Goal: Task Accomplishment & Management: Manage account settings

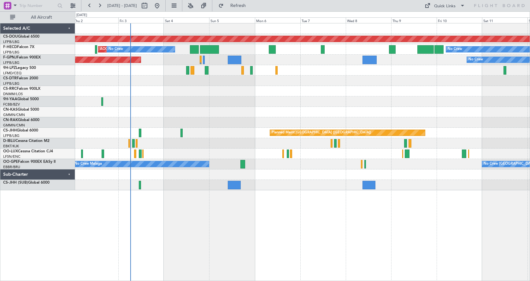
click at [272, 100] on div "Planned Maint London ([GEOGRAPHIC_DATA]) AOG Maint [GEOGRAPHIC_DATA] ([GEOGRAPH…" at bounding box center [302, 106] width 455 height 167
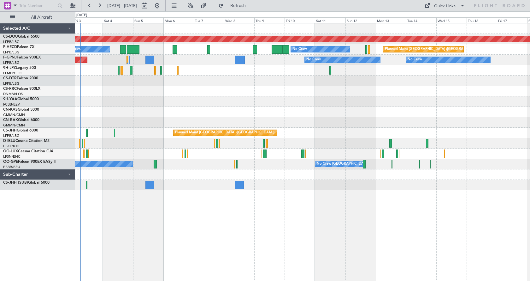
click at [237, 101] on div at bounding box center [302, 101] width 455 height 10
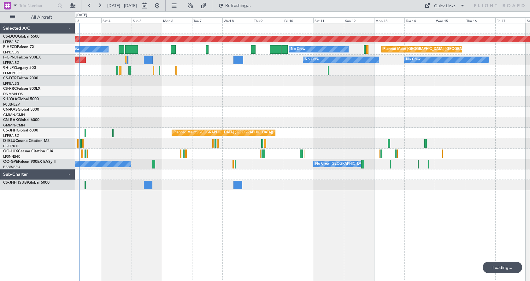
click at [134, 96] on div at bounding box center [302, 91] width 455 height 10
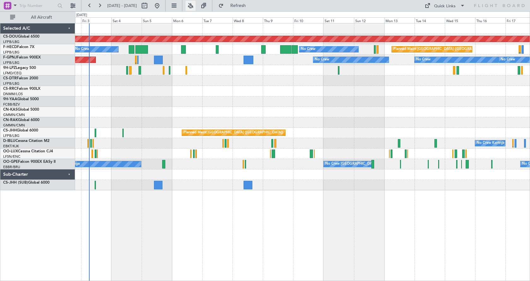
click at [196, 10] on button at bounding box center [191, 6] width 10 height 10
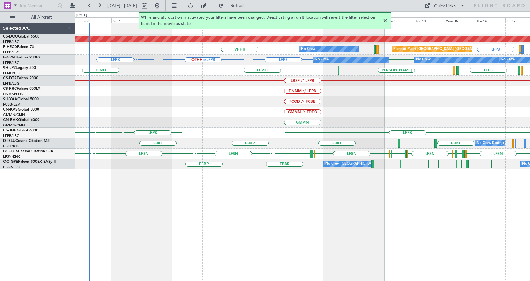
click at [384, 20] on div at bounding box center [386, 21] width 8 height 8
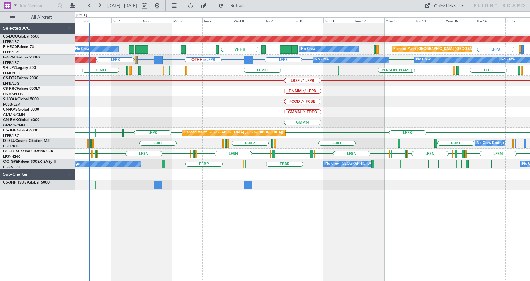
click at [161, 228] on div "Planned Maint London ([GEOGRAPHIC_DATA]) LFPB LFMN or LFPB LFPB LFPB LFMN LFPB …" at bounding box center [302, 152] width 455 height 258
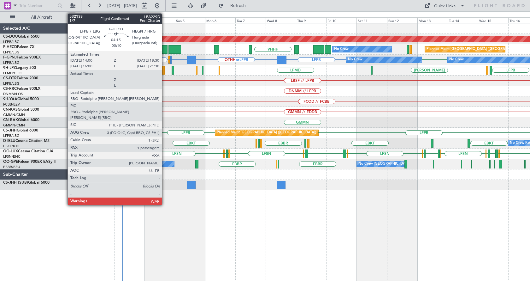
click at [164, 47] on div at bounding box center [165, 49] width 6 height 9
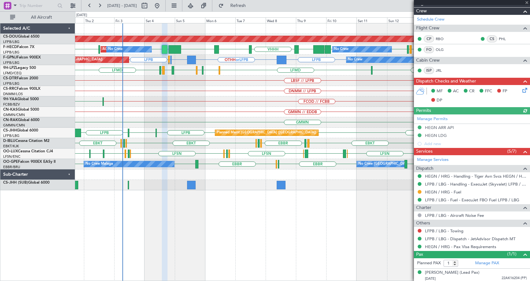
scroll to position [118, 0]
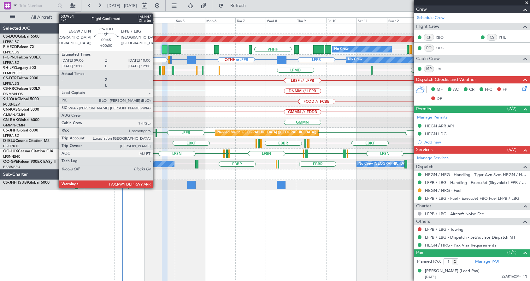
click at [156, 131] on div at bounding box center [157, 132] width 2 height 9
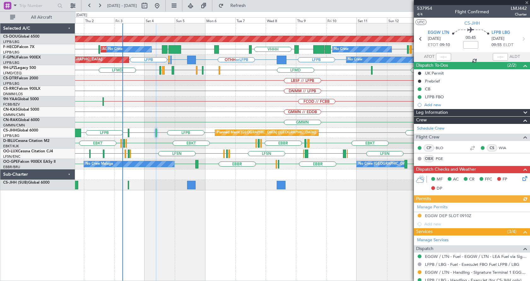
scroll to position [90, 0]
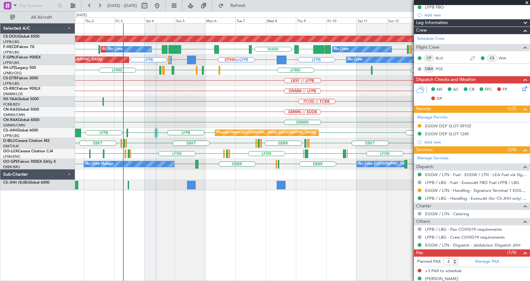
click at [526, 2] on span at bounding box center [527, 3] width 6 height 6
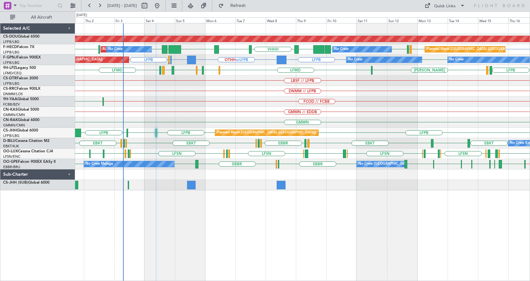
type input "0"
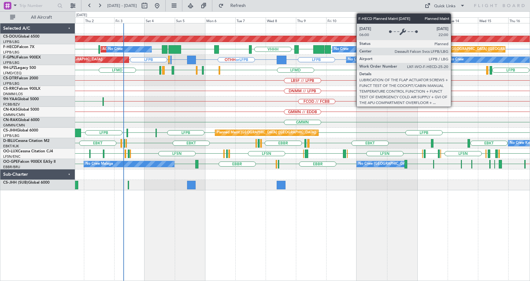
click at [454, 49] on div "Planned Maint [GEOGRAPHIC_DATA] ([GEOGRAPHIC_DATA])" at bounding box center [476, 49] width 99 height 9
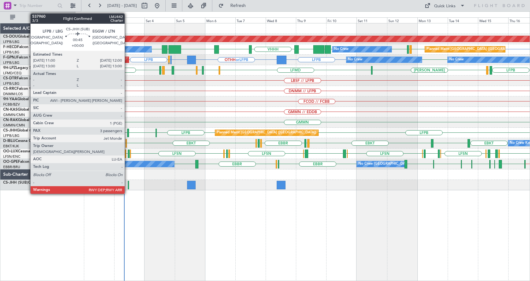
click at [128, 186] on div at bounding box center [129, 185] width 2 height 9
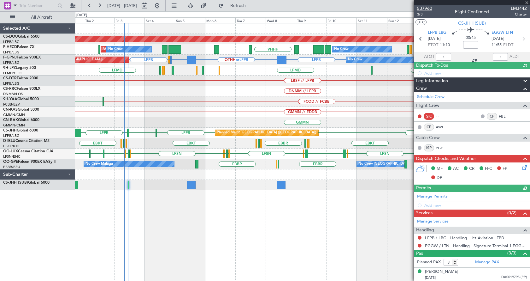
click at [422, 8] on span "537960" at bounding box center [424, 8] width 15 height 7
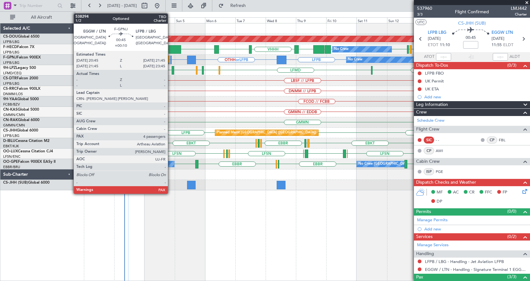
click at [171, 59] on div at bounding box center [171, 60] width 2 height 9
type input "+00:10"
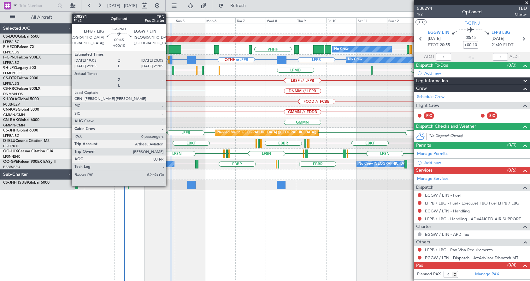
click at [169, 58] on div at bounding box center [169, 60] width 2 height 9
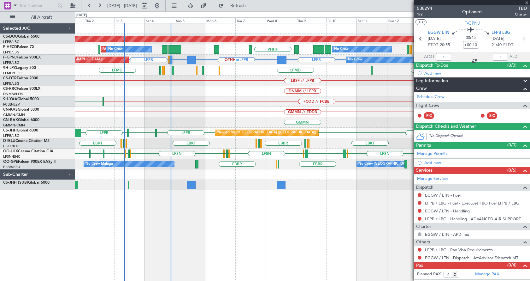
type input "0"
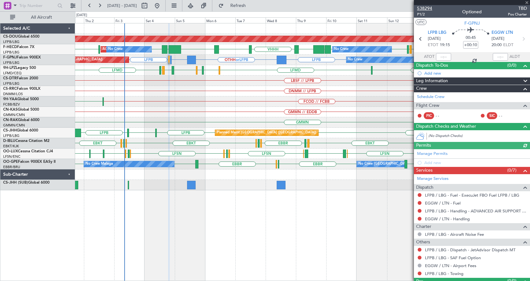
click at [427, 7] on span "538294" at bounding box center [424, 8] width 15 height 7
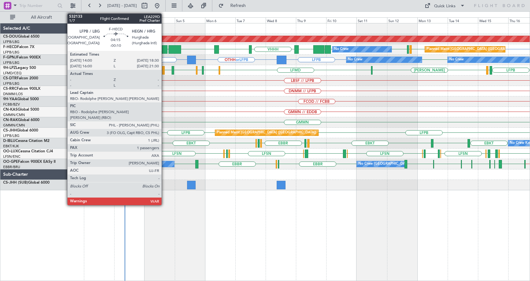
click at [164, 50] on div at bounding box center [165, 49] width 6 height 9
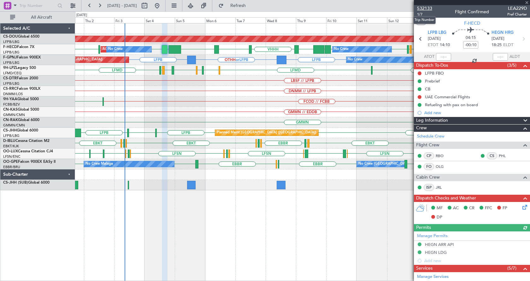
click at [430, 8] on span "532133" at bounding box center [424, 8] width 15 height 7
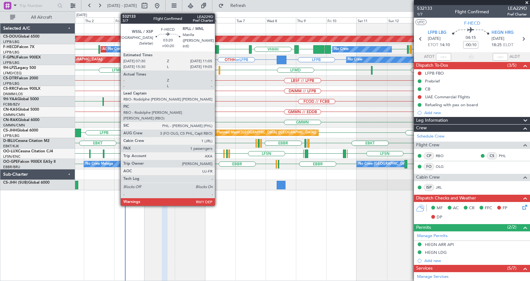
click at [218, 48] on div at bounding box center [216, 49] width 5 height 9
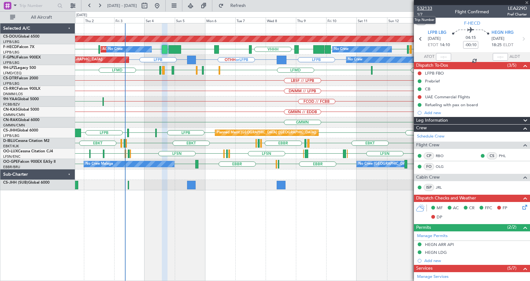
type input "+00:20"
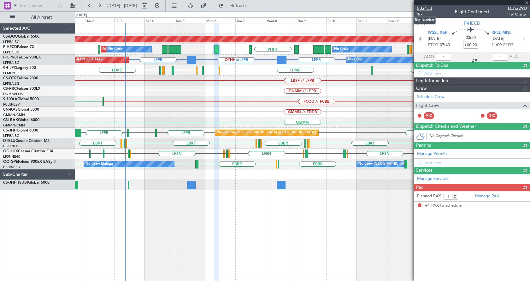
click at [430, 9] on span "532133" at bounding box center [424, 8] width 15 height 7
